Goal: Task Accomplishment & Management: Complete application form

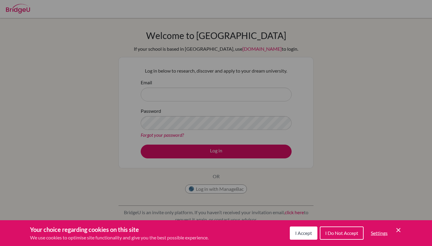
click at [304, 229] on button "I Accept" at bounding box center [304, 232] width 28 height 13
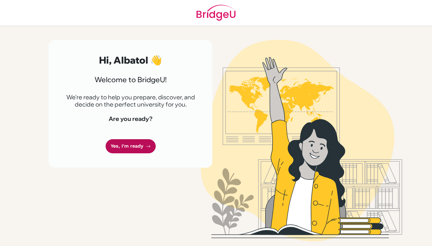
click at [140, 143] on link "Yes, I'm ready" at bounding box center [130, 146] width 50 height 14
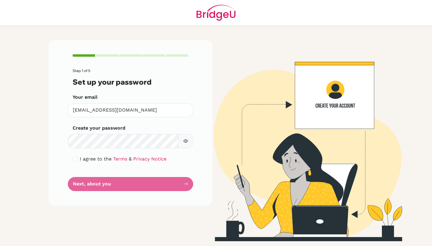
click at [252, 107] on img at bounding box center [301, 140] width 342 height 201
click at [186, 141] on icon "button" at bounding box center [185, 140] width 5 height 5
click at [182, 141] on button "button" at bounding box center [185, 141] width 15 height 14
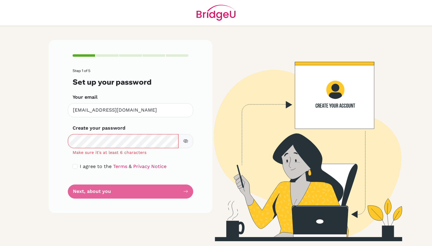
click at [183, 139] on icon "button" at bounding box center [185, 140] width 5 height 5
click at [208, 125] on div "Step 1 of 5 Set up your password Your email [EMAIL_ADDRESS][DOMAIN_NAME] Invali…" at bounding box center [131, 126] width 164 height 173
click at [214, 176] on div "Step 1 of 5 Set up your password Your email [EMAIL_ADDRESS][DOMAIN_NAME] Invali…" at bounding box center [130, 140] width 171 height 201
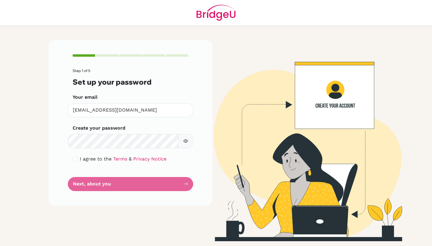
click at [186, 143] on button "button" at bounding box center [185, 141] width 15 height 14
click at [98, 153] on form "Step 1 of 5 Set up your password Your email [EMAIL_ADDRESS][DOMAIN_NAME] Invali…" at bounding box center [131, 130] width 116 height 122
click at [100, 159] on span "I agree to the" at bounding box center [96, 159] width 32 height 6
click at [88, 158] on span "I agree to the" at bounding box center [96, 159] width 32 height 6
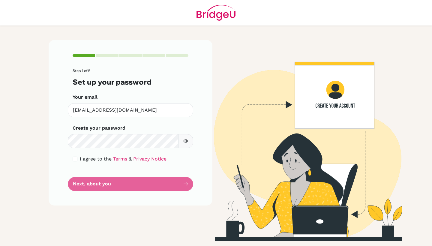
click at [74, 158] on input "checkbox" at bounding box center [75, 158] width 5 height 5
checkbox input "true"
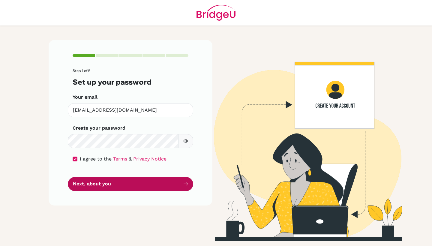
click at [98, 188] on button "Next, about you" at bounding box center [130, 184] width 125 height 14
